Goal: Task Accomplishment & Management: Use online tool/utility

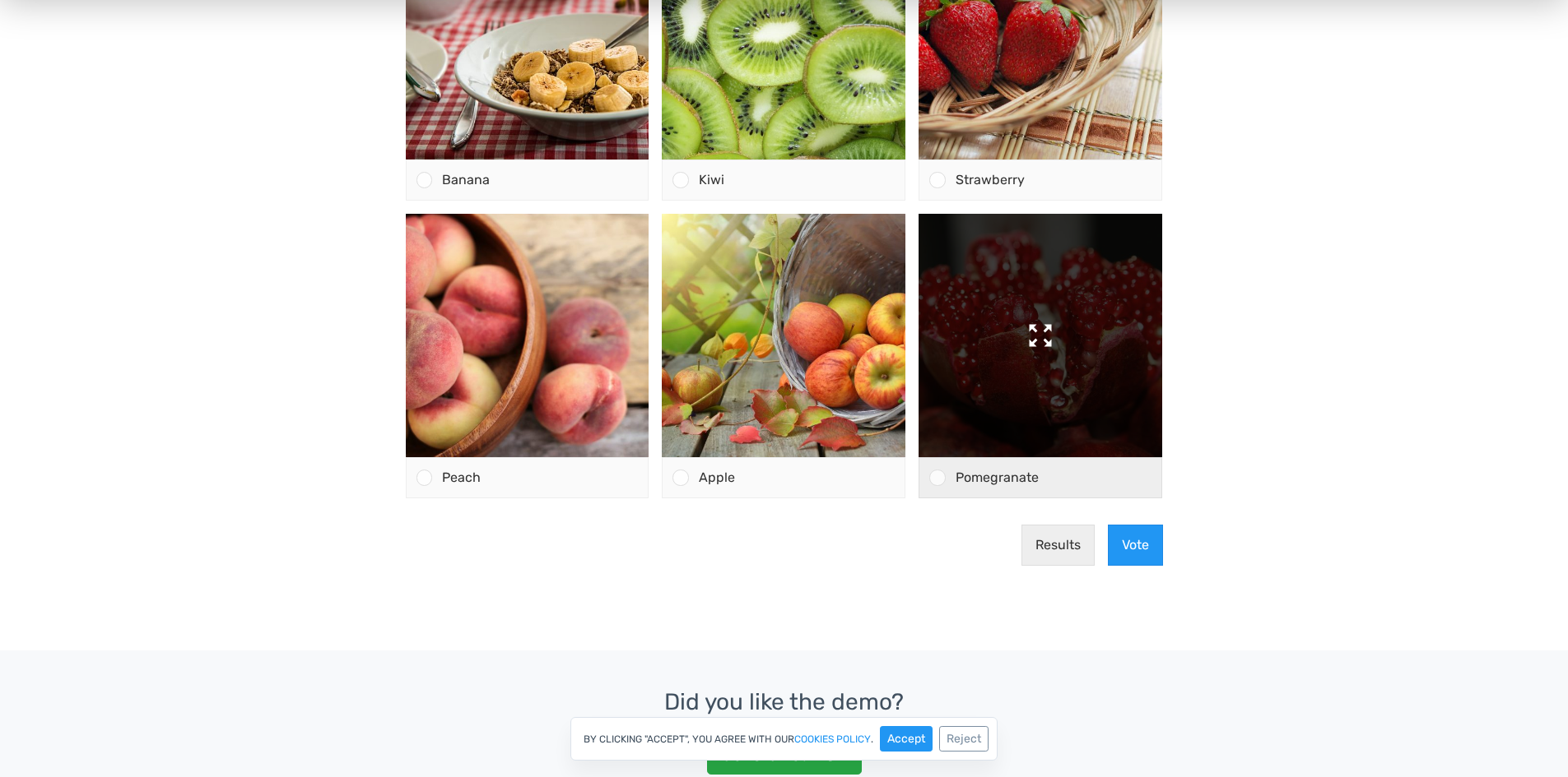
scroll to position [329, 0]
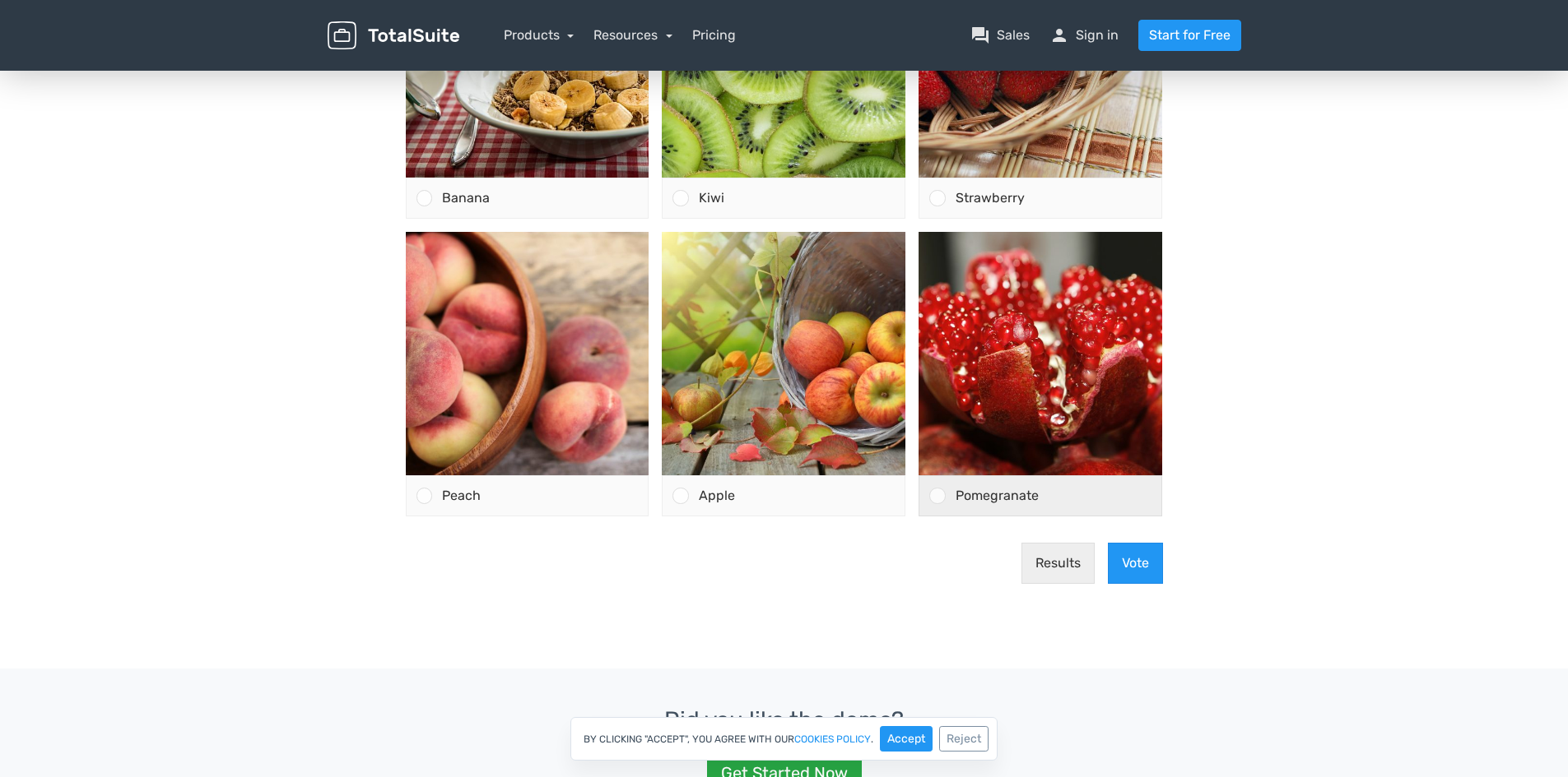
click at [974, 478] on div "Pomegranate" at bounding box center [1054, 496] width 217 height 39
click at [937, 496] on input "Pomegranate" at bounding box center [937, 496] width 0 height 0
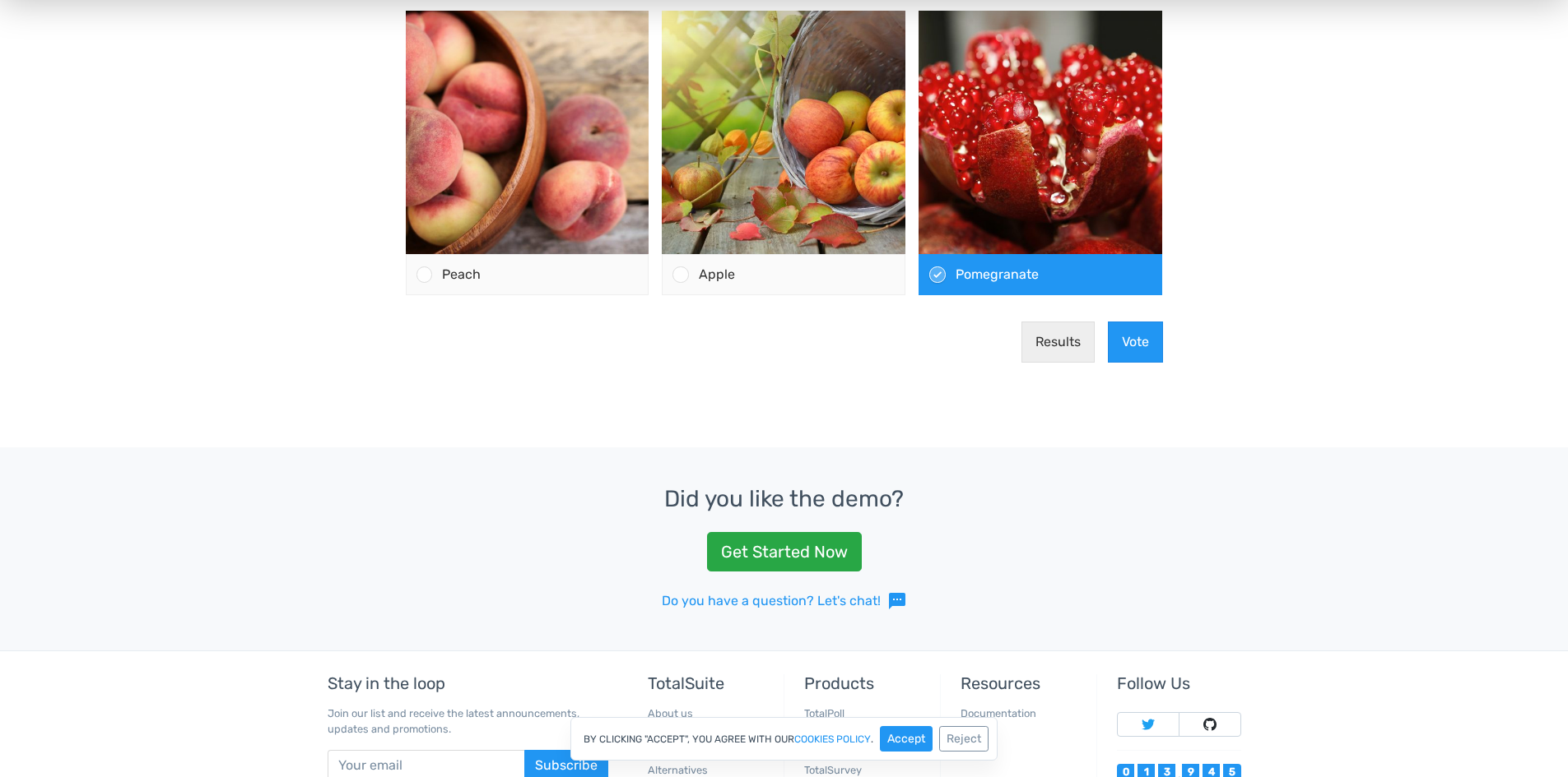
scroll to position [494, 0]
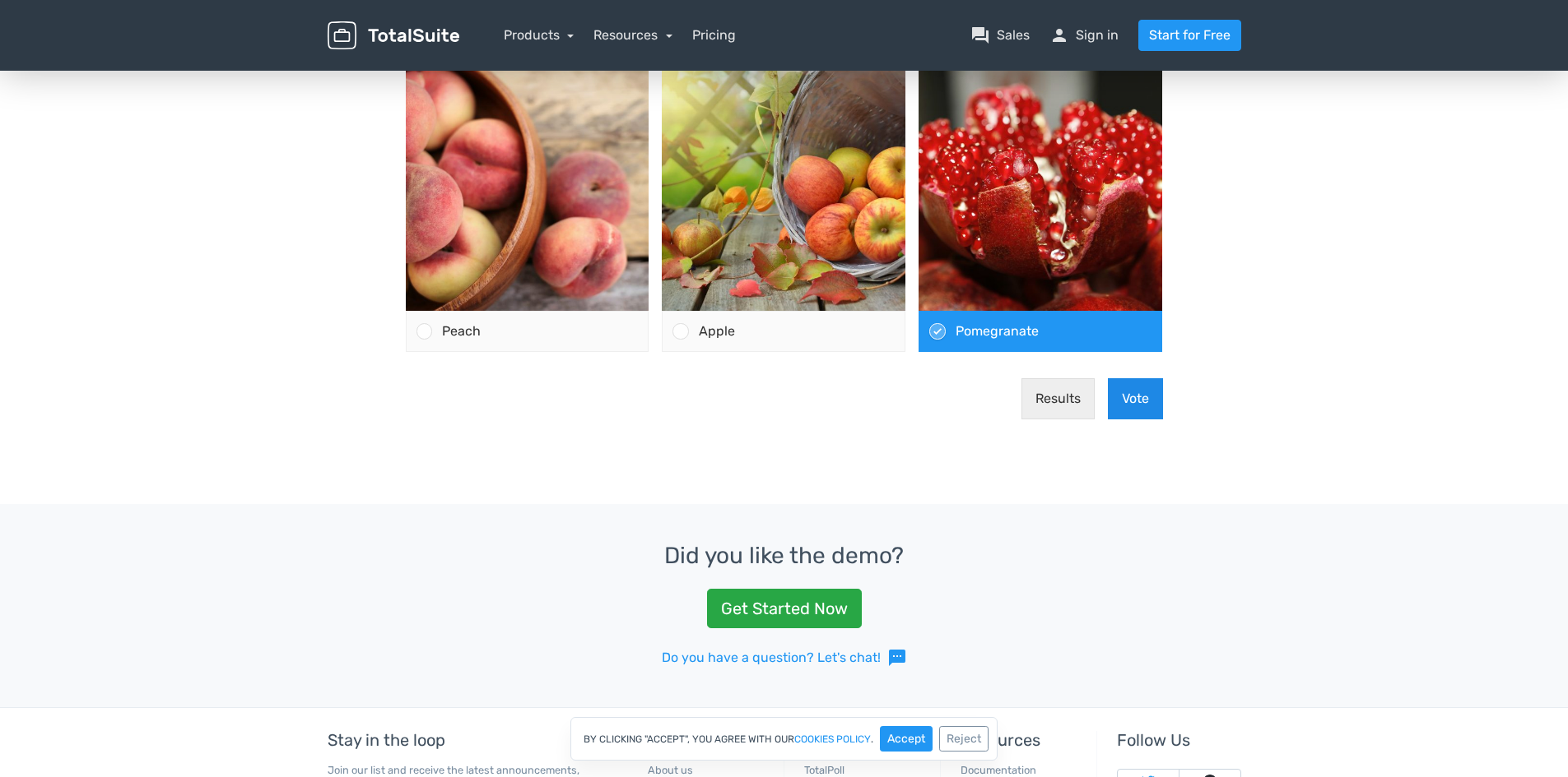
click at [1139, 393] on button "Vote" at bounding box center [1135, 399] width 55 height 41
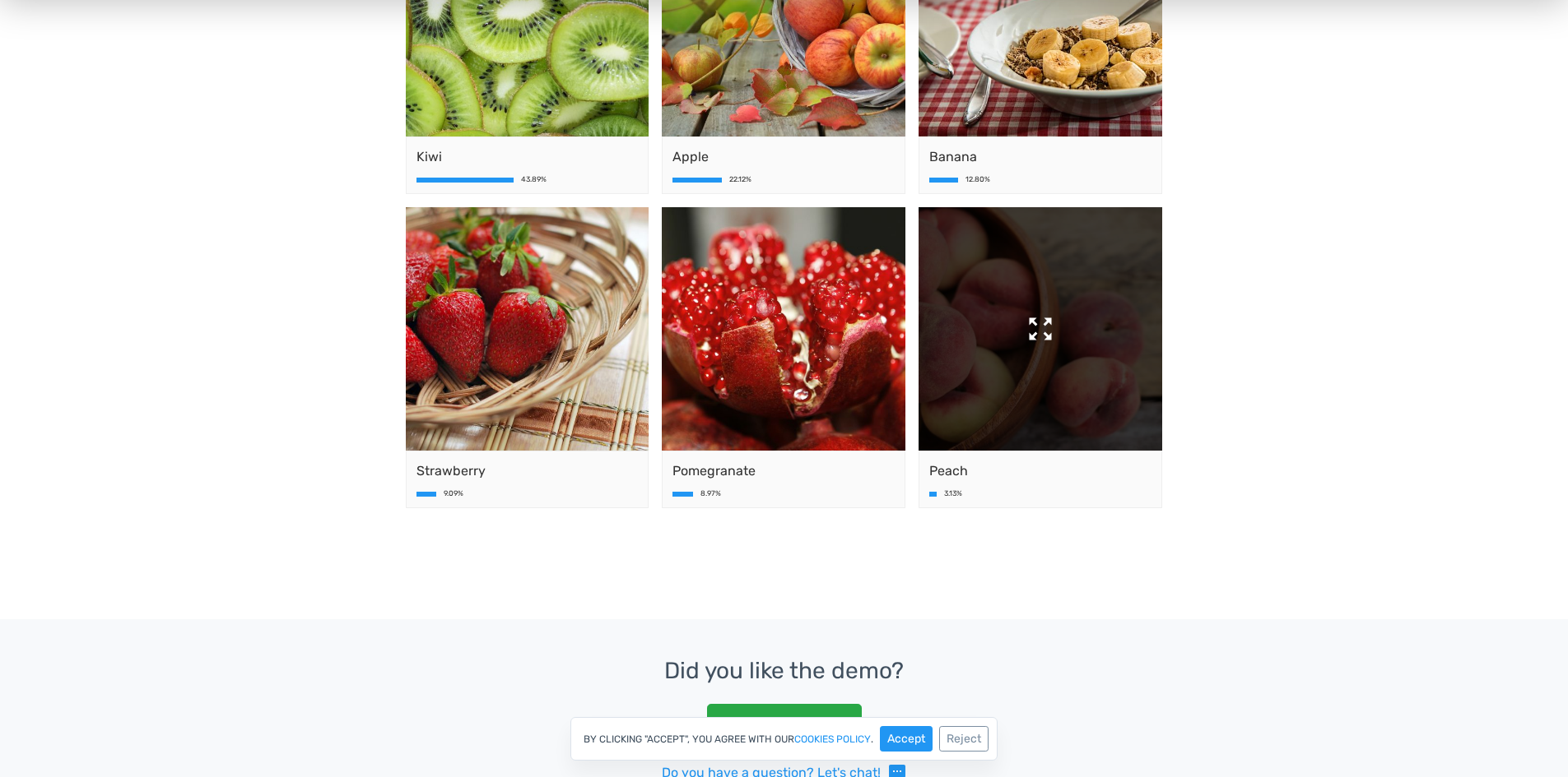
scroll to position [0, 0]
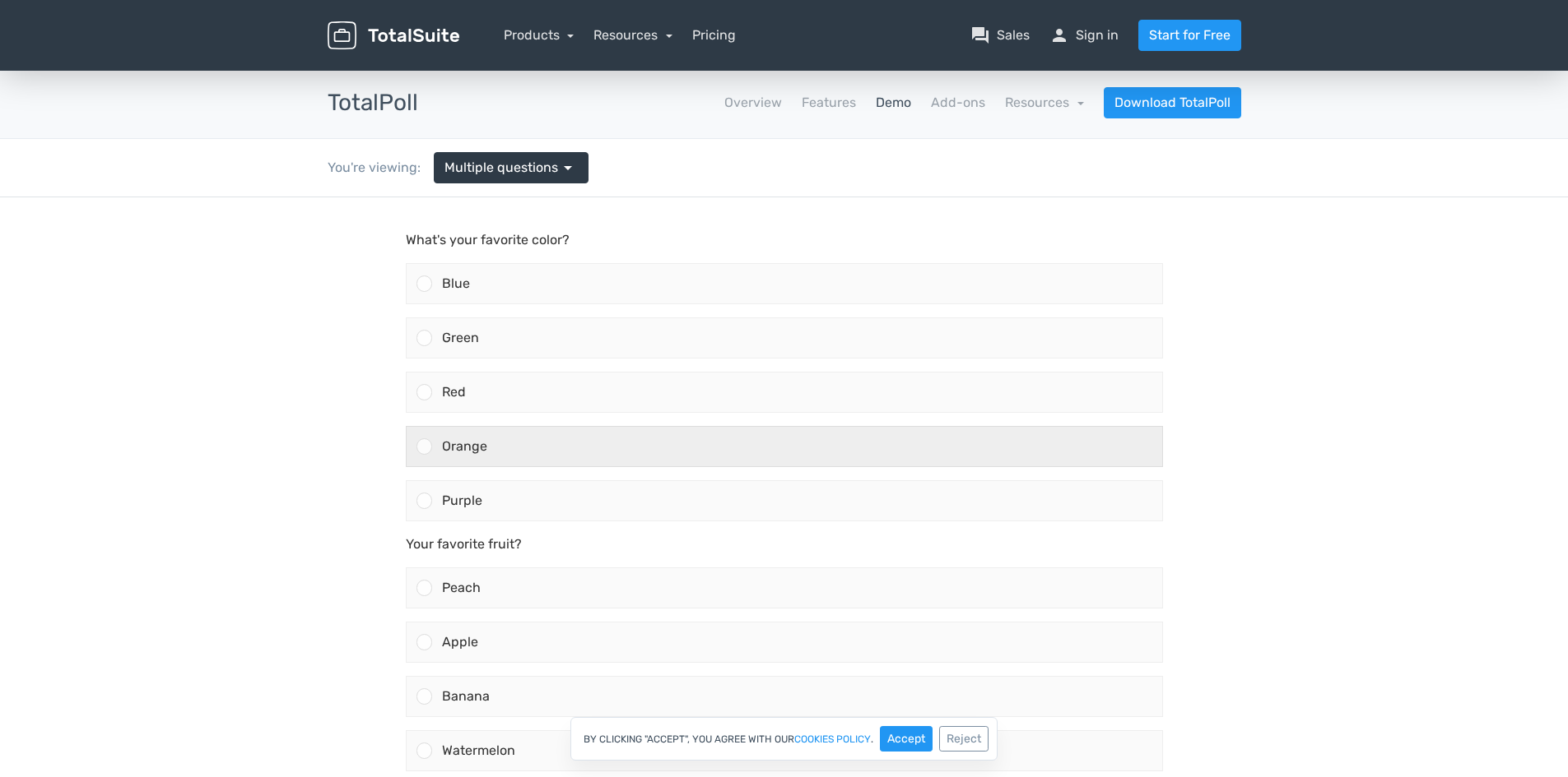
click at [546, 447] on div "Orange" at bounding box center [797, 446] width 730 height 39
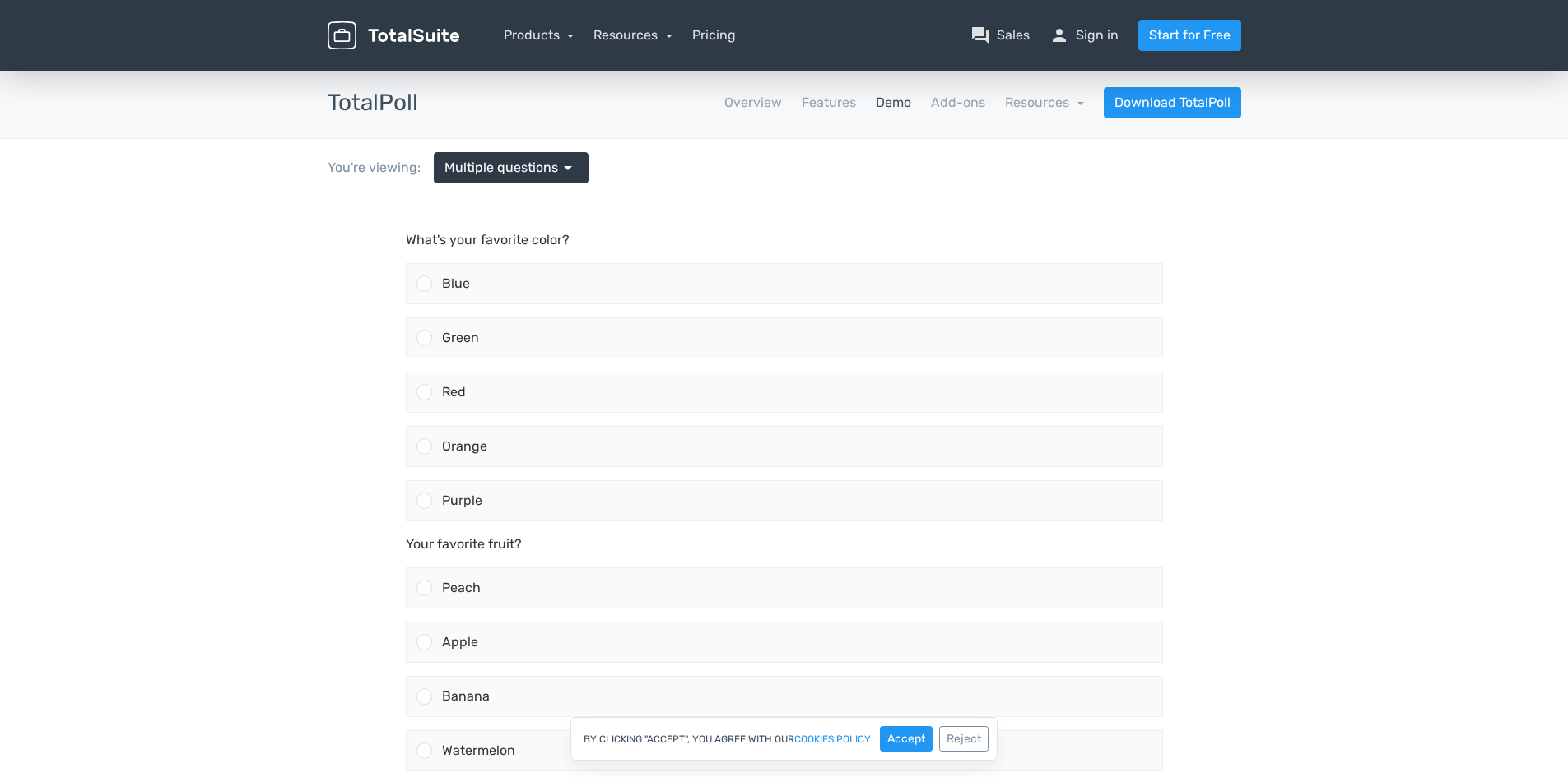
click at [424, 447] on input "Orange" at bounding box center [424, 447] width 0 height 0
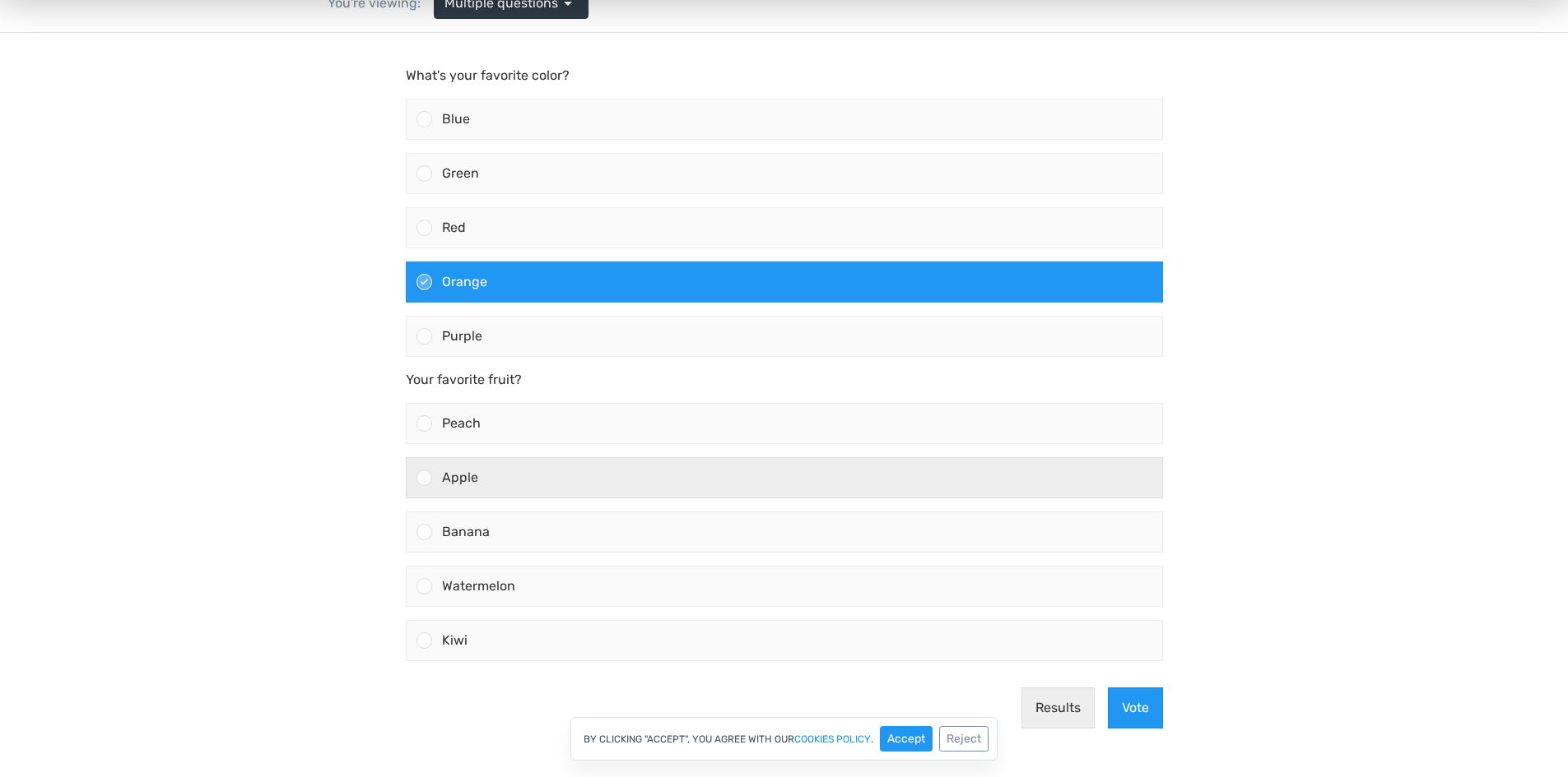
click at [493, 458] on div "Apple" at bounding box center [797, 478] width 730 height 39
click at [424, 478] on input "Apple" at bounding box center [424, 478] width 0 height 0
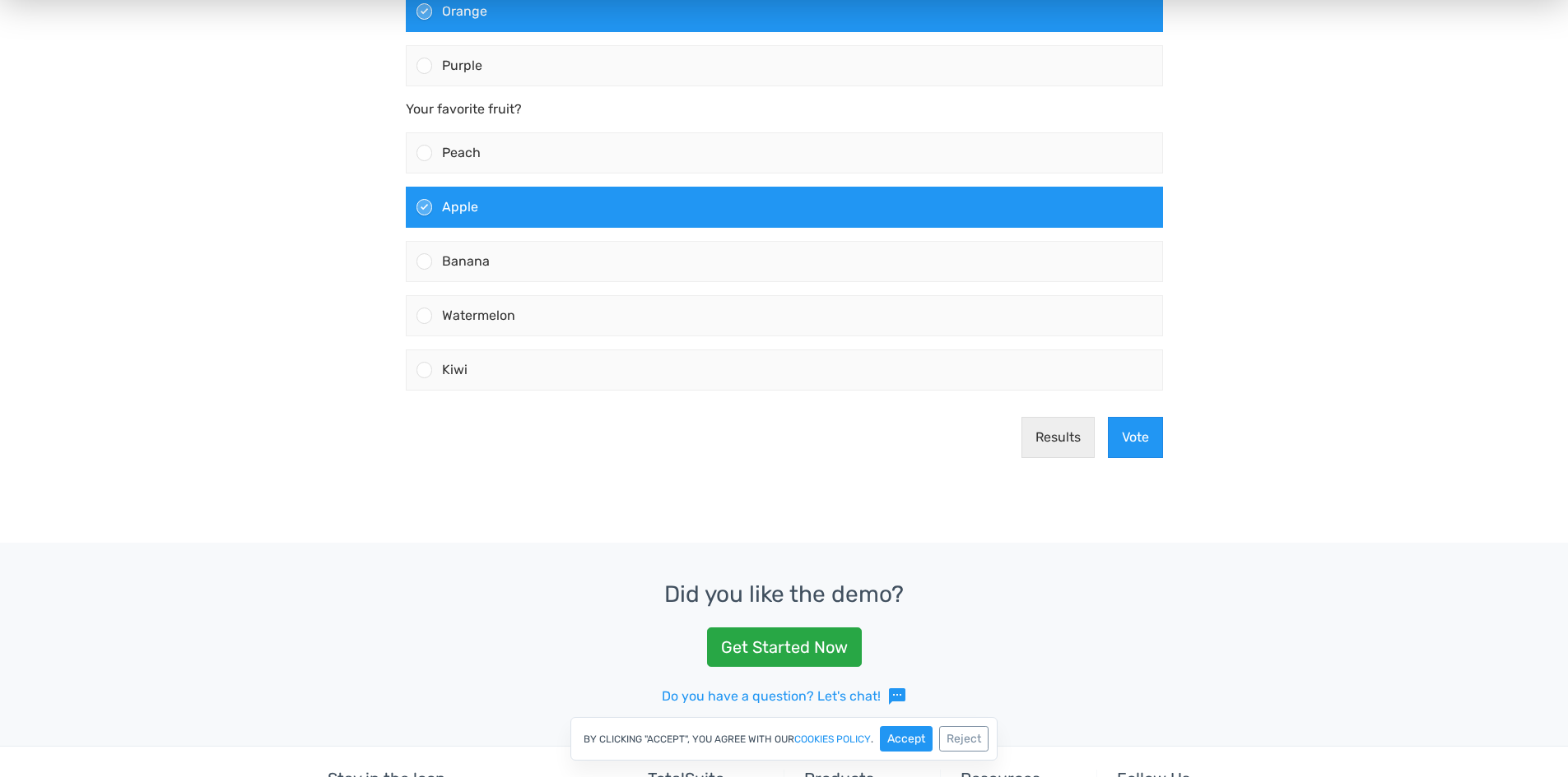
scroll to position [494, 0]
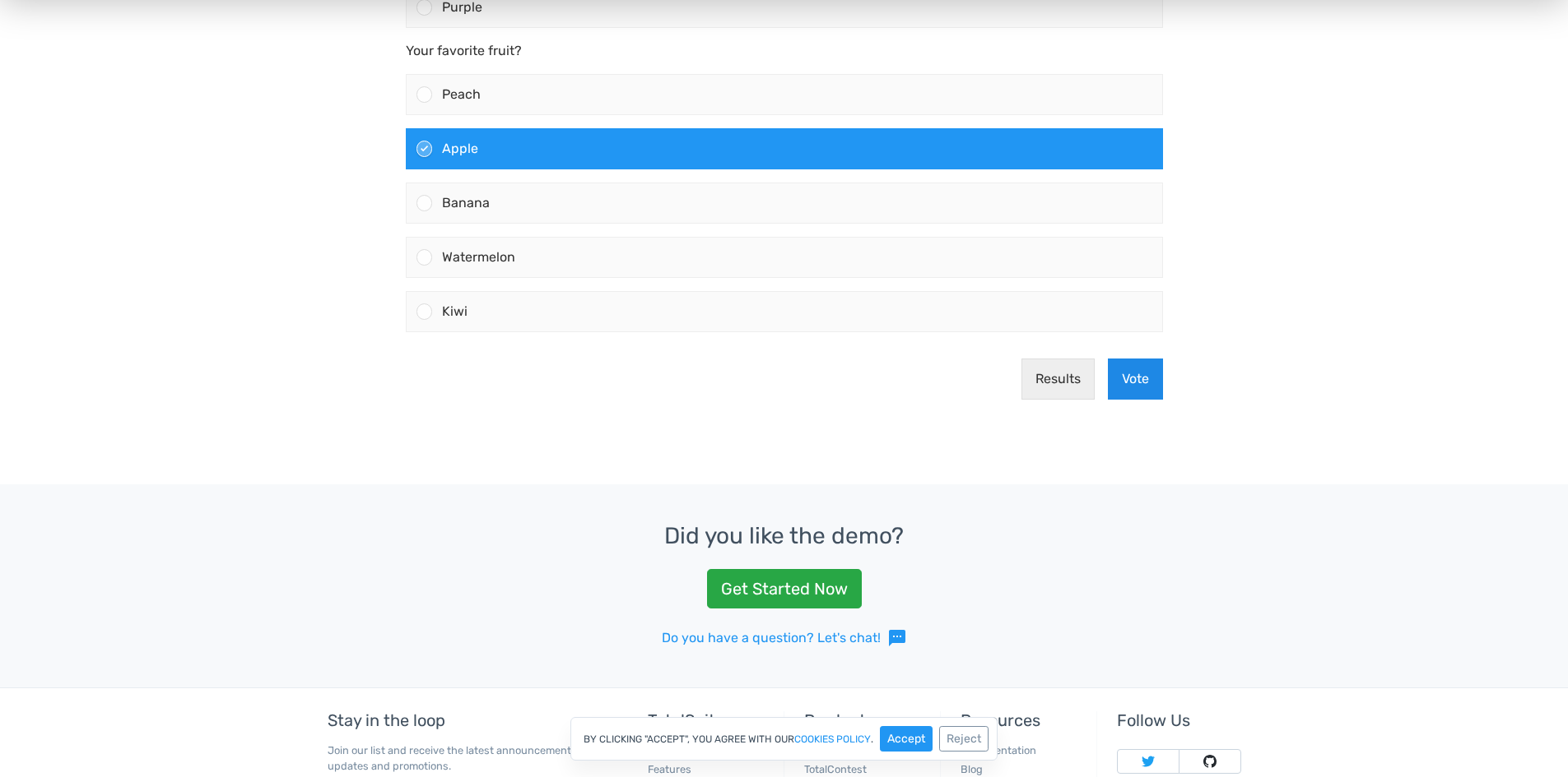
click at [1137, 382] on button "Vote" at bounding box center [1135, 379] width 55 height 41
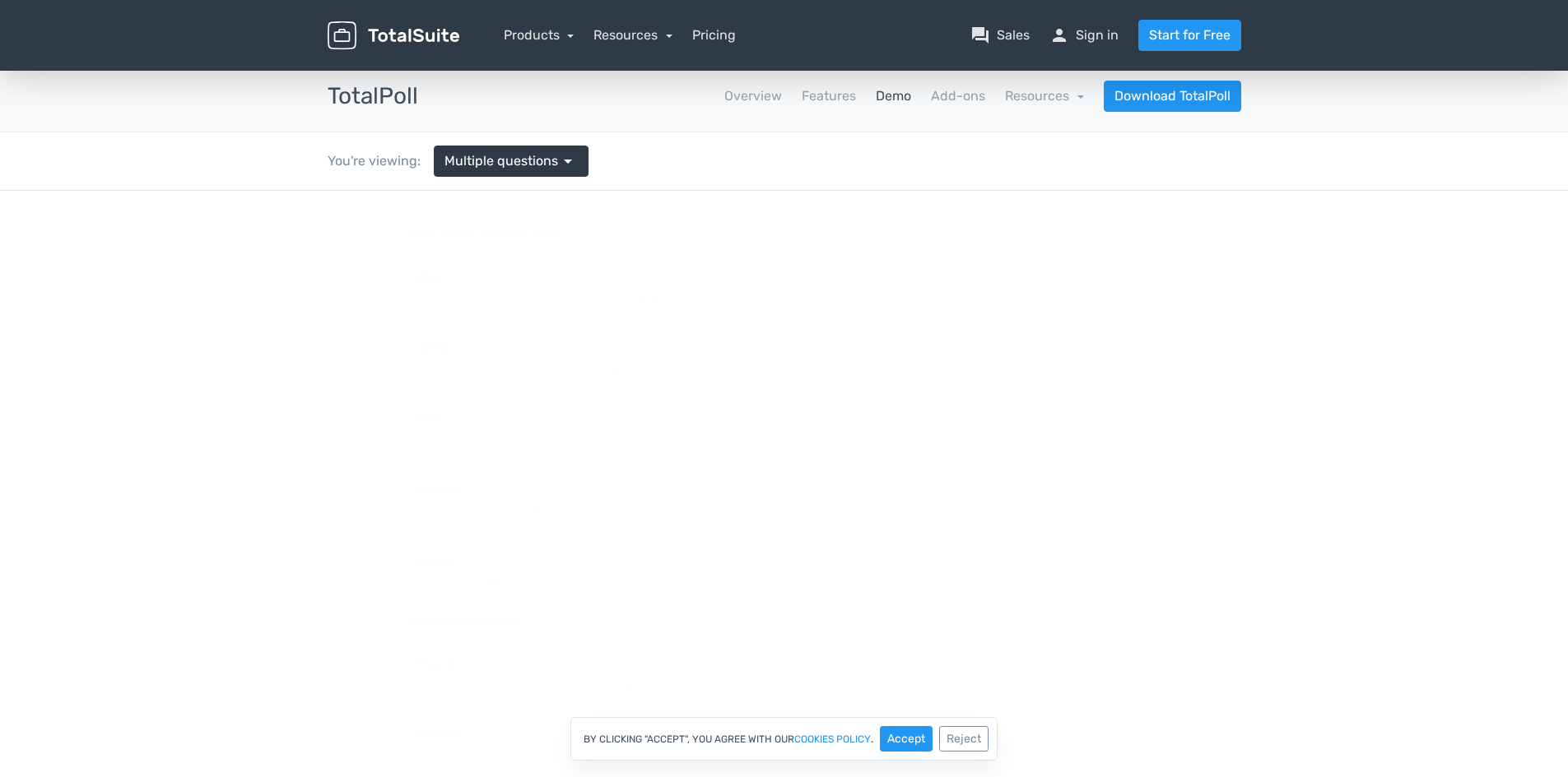
scroll to position [0, 0]
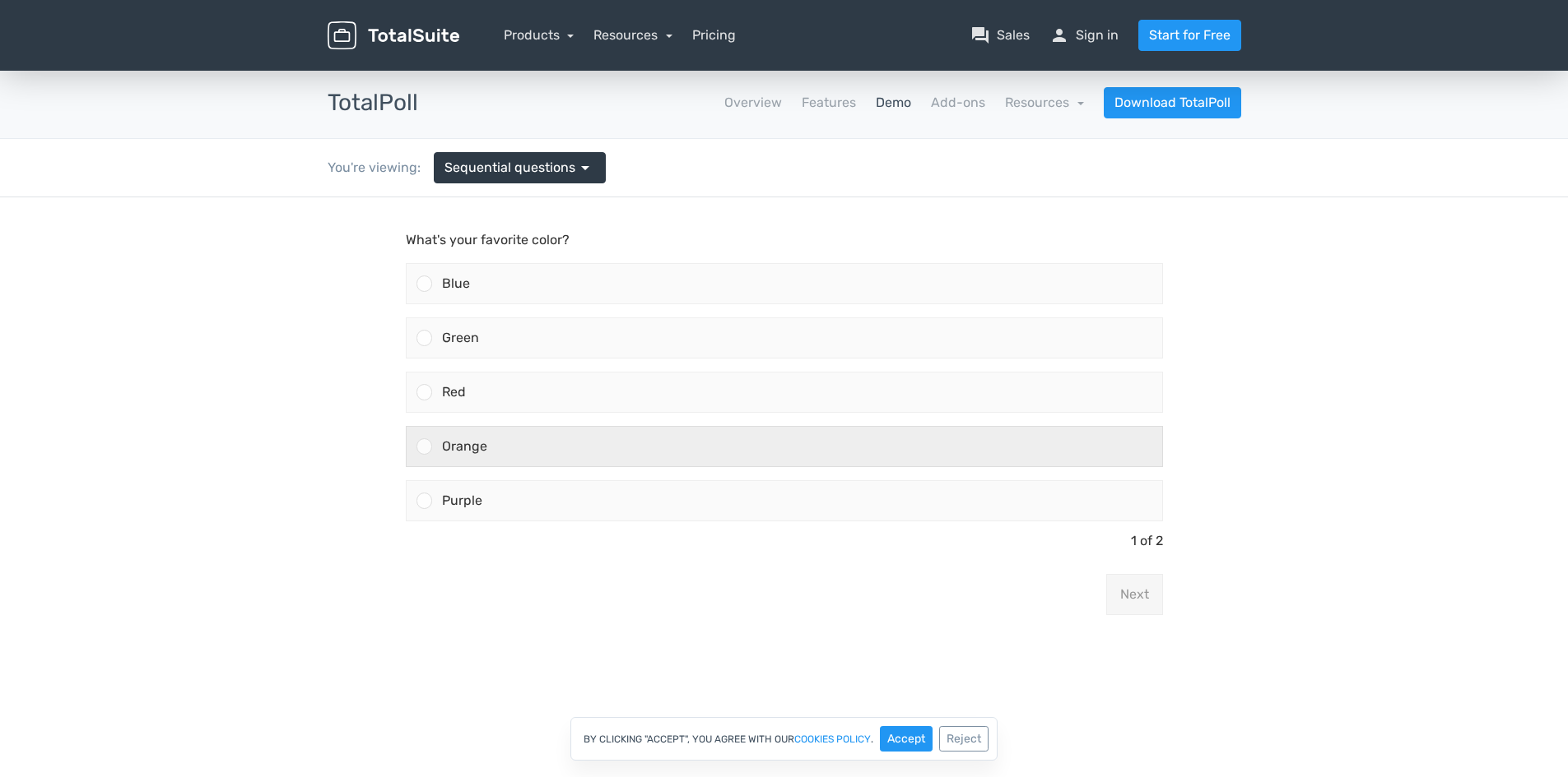
click at [759, 427] on div "Orange" at bounding box center [797, 446] width 730 height 39
click at [424, 447] on input "Orange" at bounding box center [424, 447] width 0 height 0
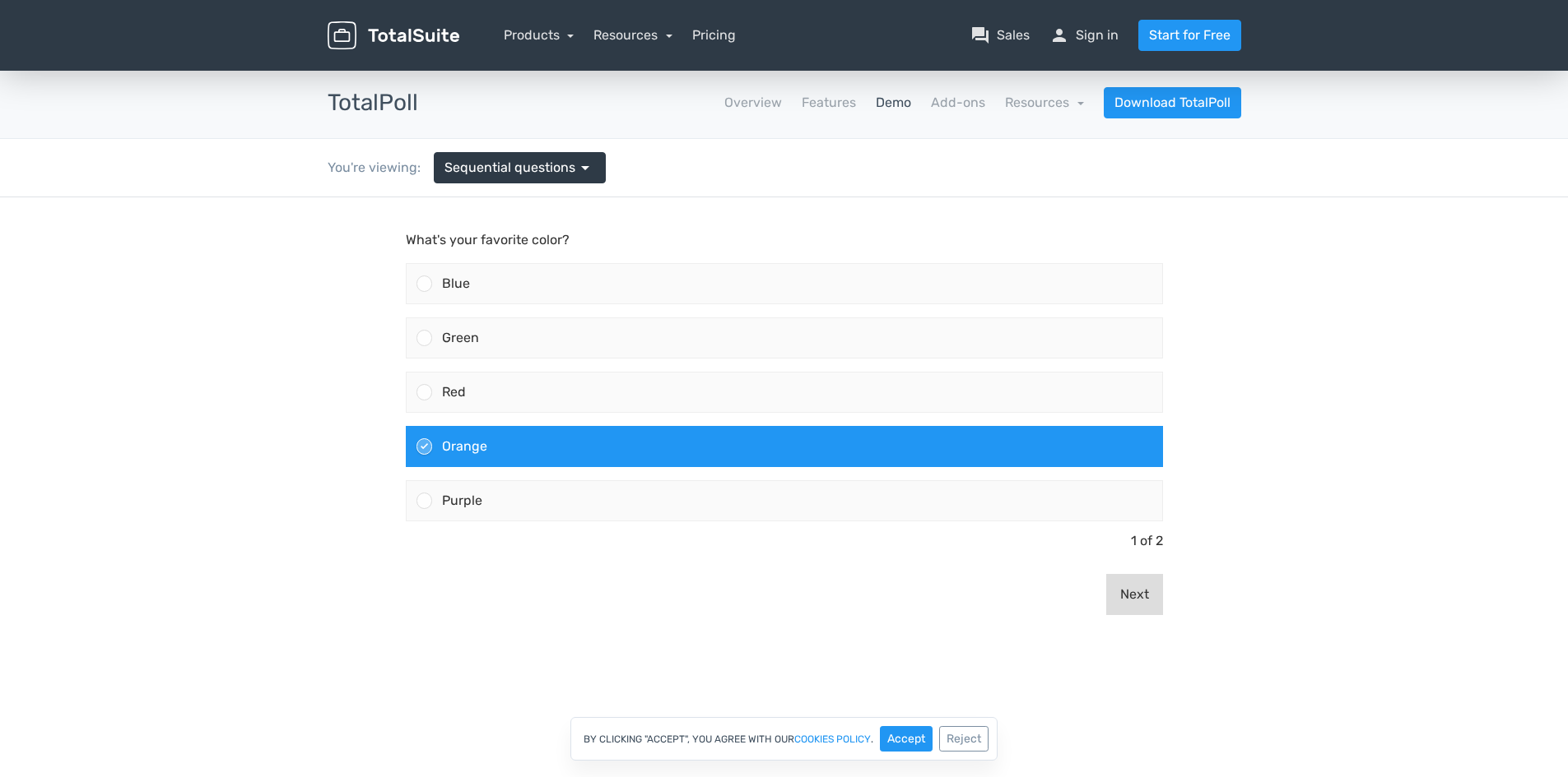
click at [1122, 595] on button "Next" at bounding box center [1134, 594] width 57 height 41
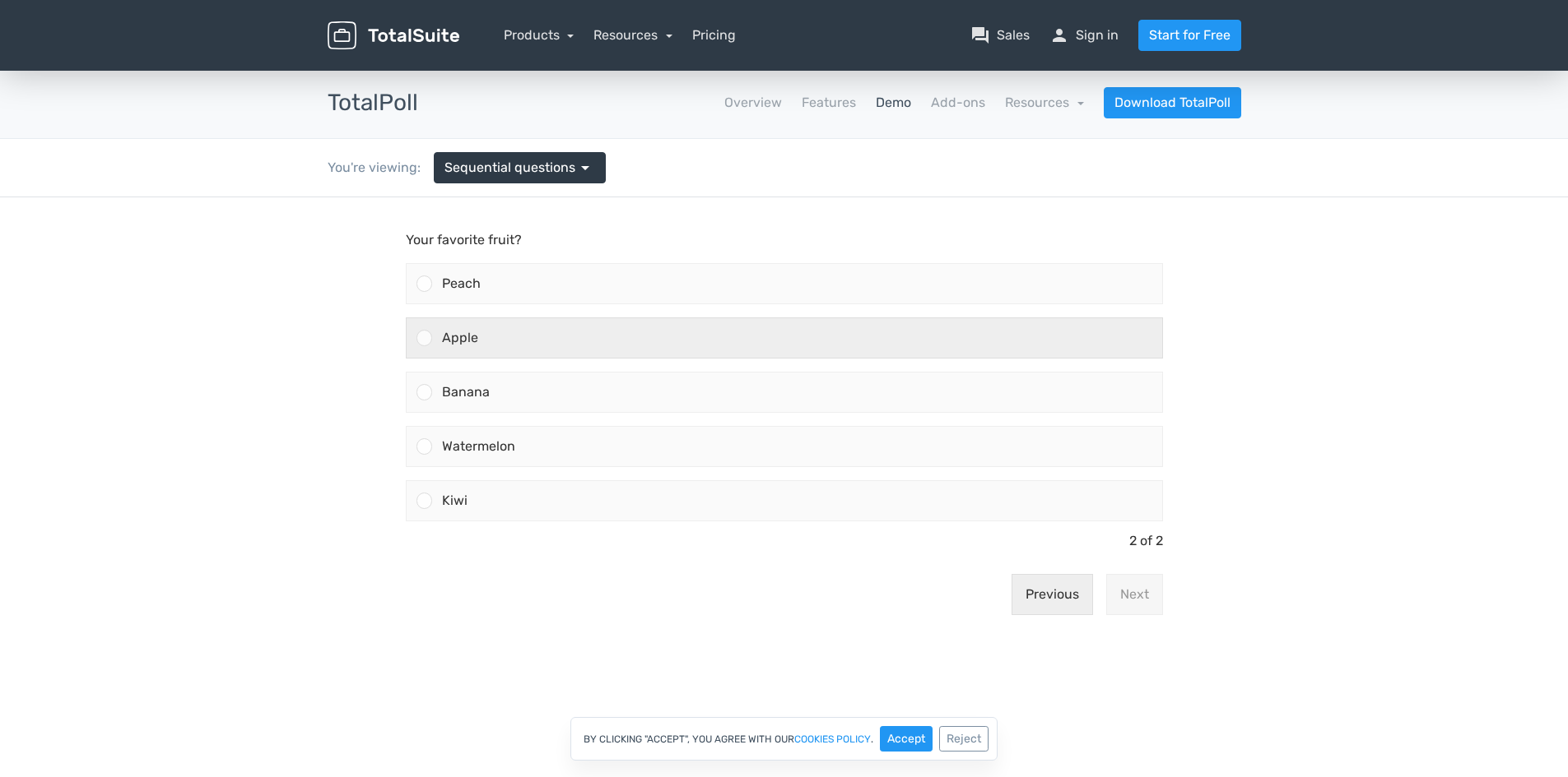
click at [539, 342] on div "Apple" at bounding box center [797, 338] width 730 height 39
click at [424, 338] on input "Apple" at bounding box center [424, 338] width 0 height 0
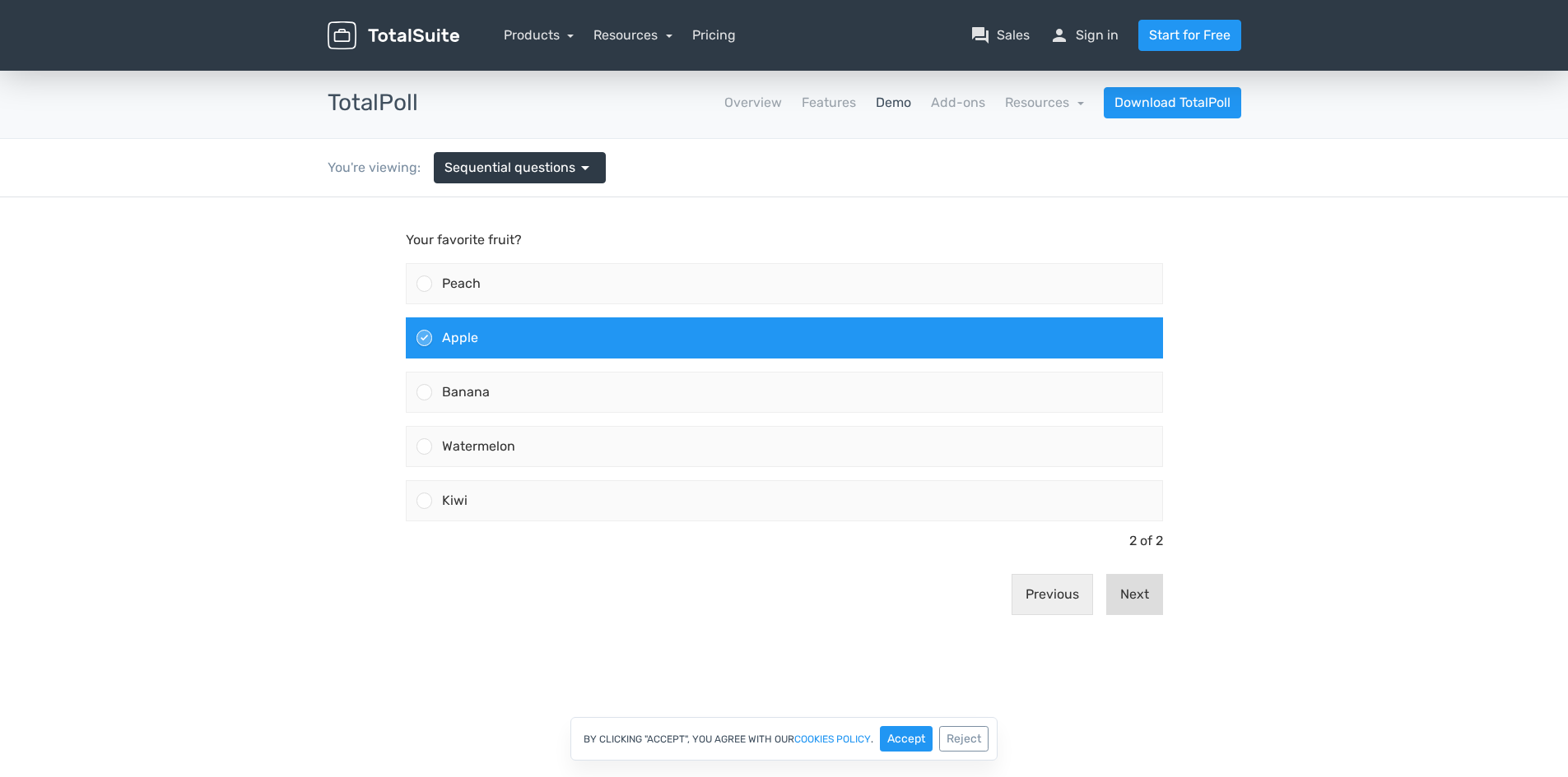
click at [1144, 600] on button "Next" at bounding box center [1134, 594] width 57 height 41
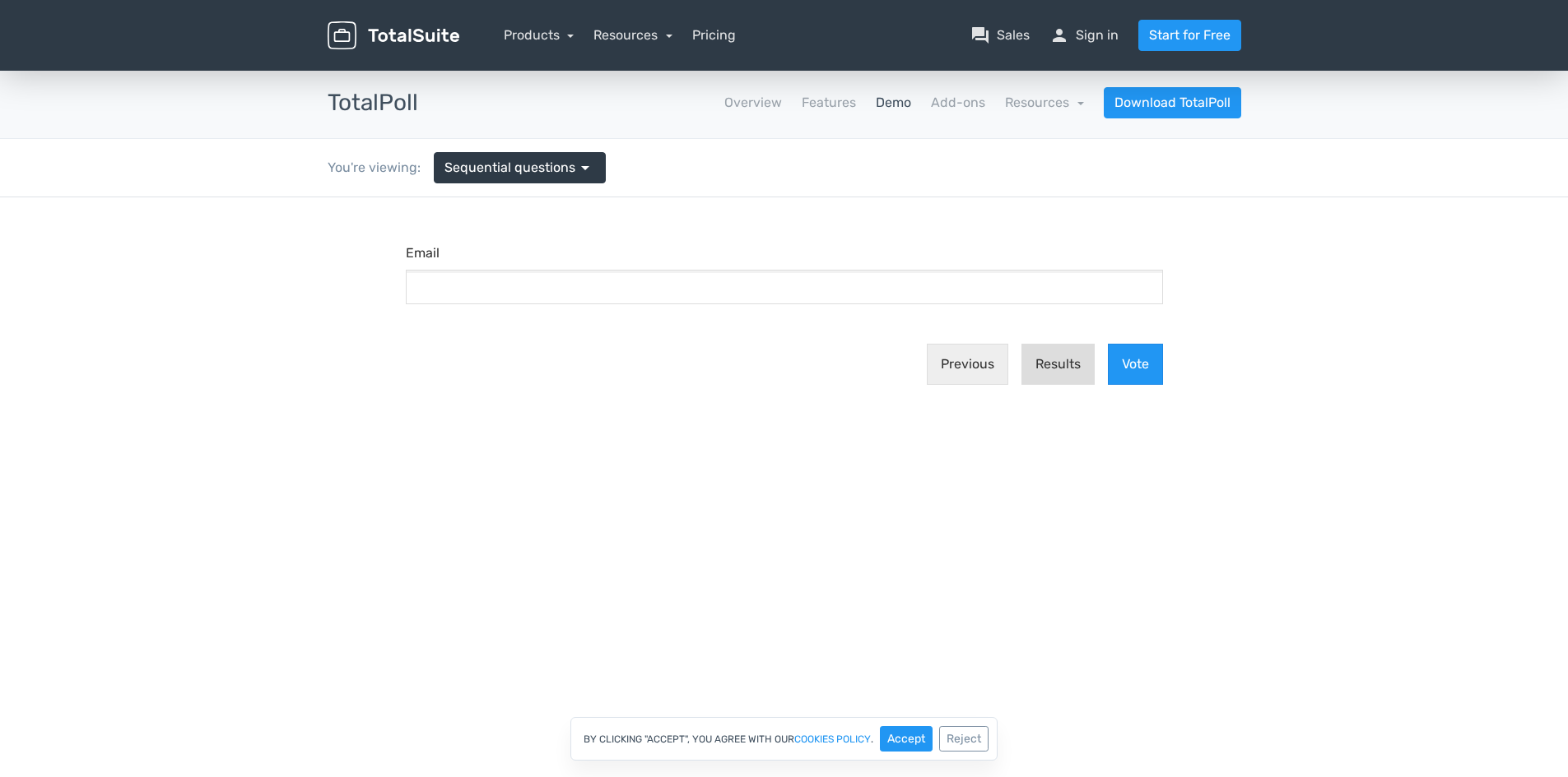
click at [1049, 372] on button "Results" at bounding box center [1058, 364] width 73 height 41
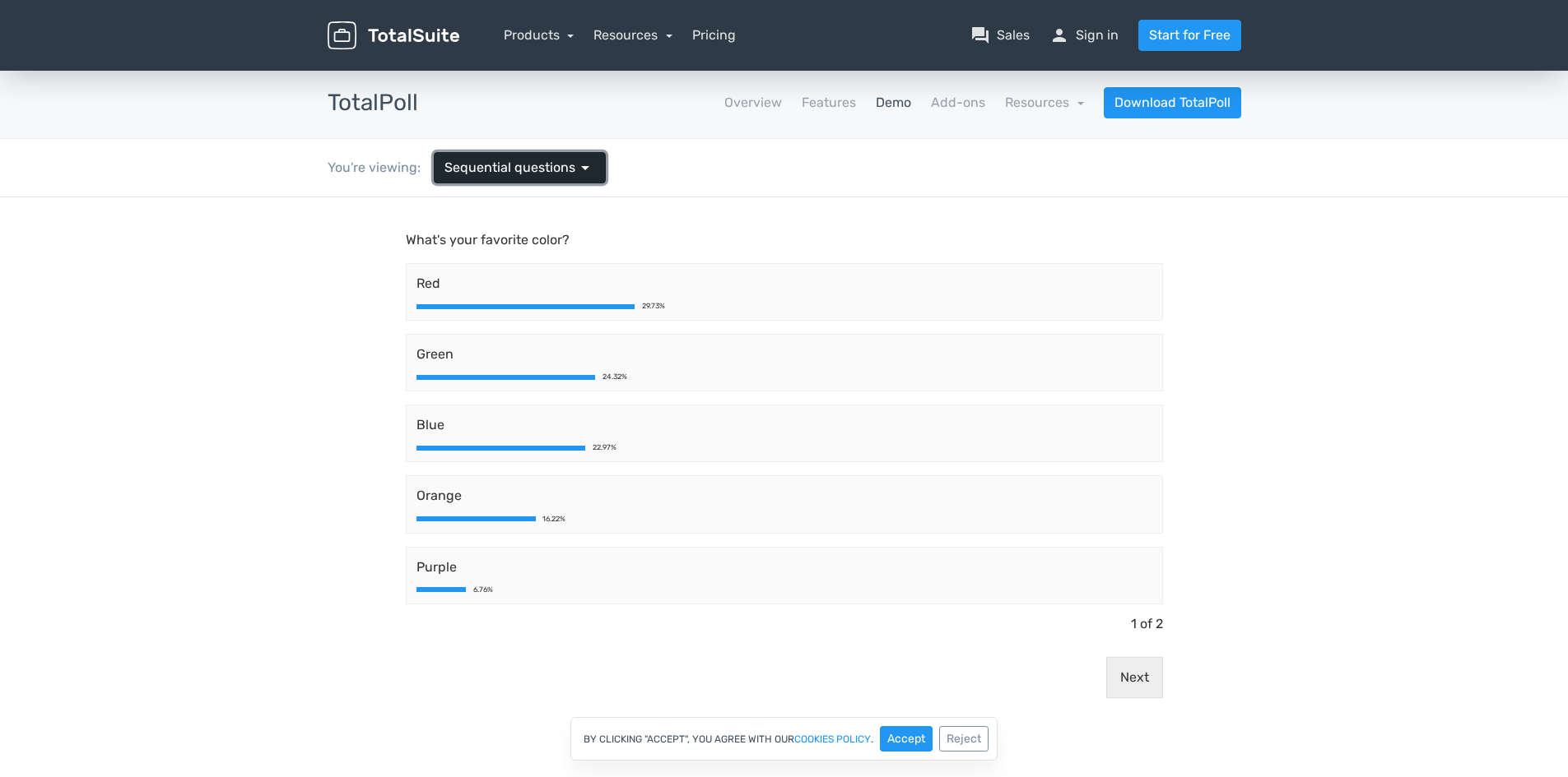
click at [468, 162] on span "Sequential questions" at bounding box center [510, 168] width 131 height 20
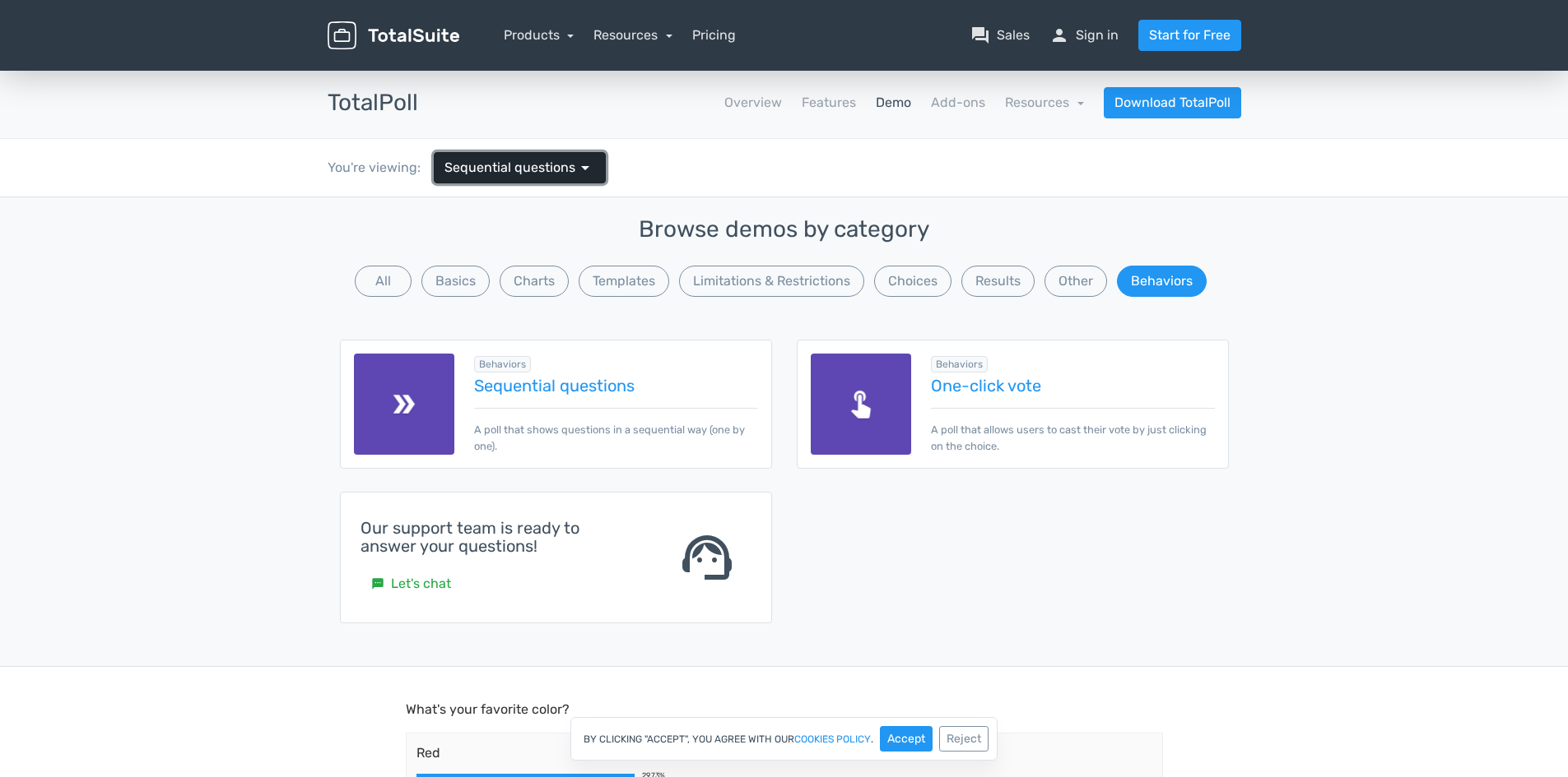
click at [468, 162] on span "Sequential questions" at bounding box center [510, 168] width 131 height 20
